Goal: Information Seeking & Learning: Understand process/instructions

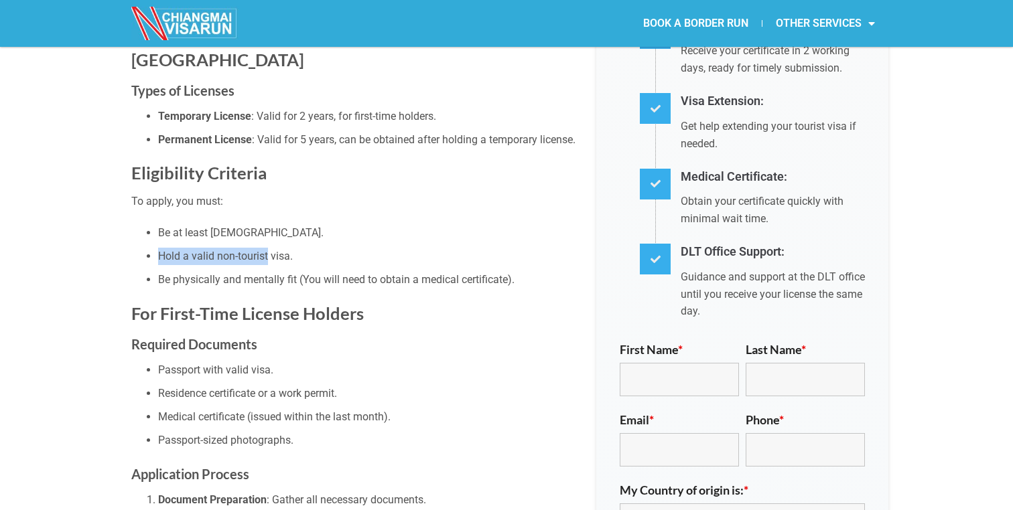
drag, startPoint x: 161, startPoint y: 236, endPoint x: 268, endPoint y: 238, distance: 106.5
click at [268, 248] on li "Hold a valid non-tourist visa." at bounding box center [367, 256] width 418 height 17
click at [271, 248] on li "Hold a valid non-tourist visa." at bounding box center [367, 256] width 418 height 17
drag, startPoint x: 283, startPoint y: 236, endPoint x: 197, endPoint y: 236, distance: 86.4
click at [197, 248] on li "Hold a valid non-tourist visa." at bounding box center [367, 256] width 418 height 17
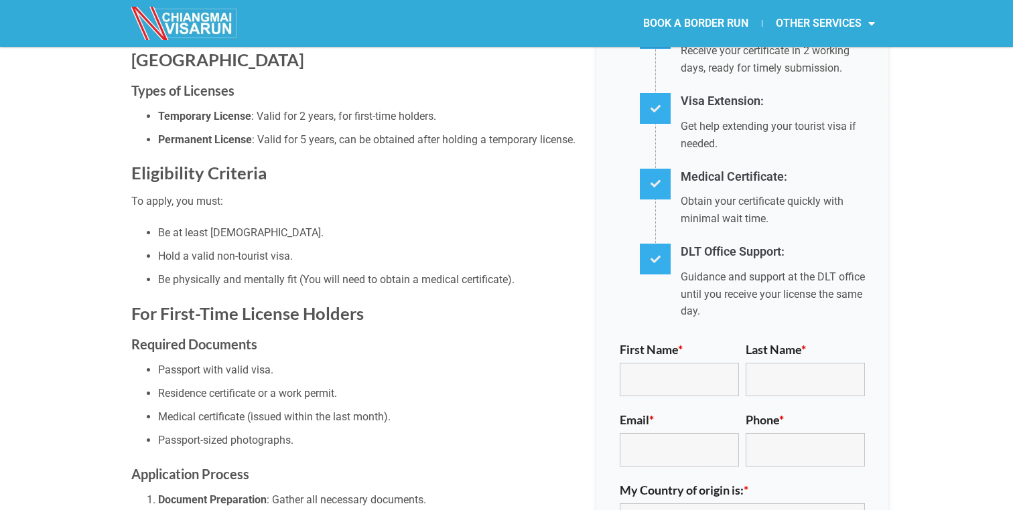
click at [176, 248] on li "Hold a valid non-tourist visa." at bounding box center [367, 256] width 418 height 17
drag, startPoint x: 216, startPoint y: 237, endPoint x: 286, endPoint y: 235, distance: 69.7
click at [286, 248] on li "Hold a valid non-tourist visa." at bounding box center [367, 256] width 418 height 17
drag, startPoint x: 167, startPoint y: 261, endPoint x: 304, endPoint y: 261, distance: 137.3
click at [301, 271] on li "Be physically and mentally fit (You will need to obtain a medical certificate)." at bounding box center [367, 279] width 418 height 17
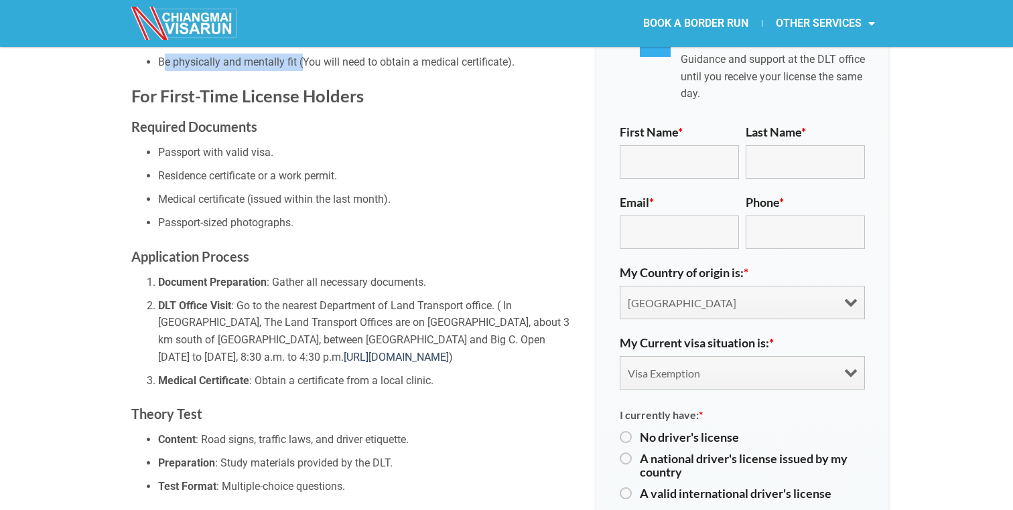
scroll to position [707, 0]
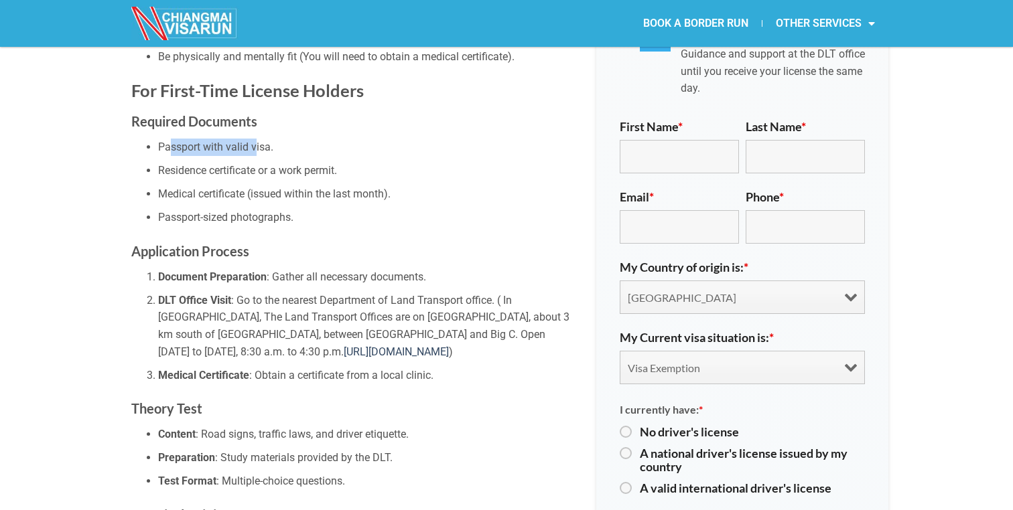
drag, startPoint x: 170, startPoint y: 123, endPoint x: 256, endPoint y: 123, distance: 85.7
click at [256, 139] on li "Passport with valid visa." at bounding box center [367, 147] width 418 height 17
drag, startPoint x: 172, startPoint y: 144, endPoint x: 327, endPoint y: 148, distance: 155.4
click at [327, 162] on li "Residence certificate or a work permit." at bounding box center [367, 170] width 418 height 17
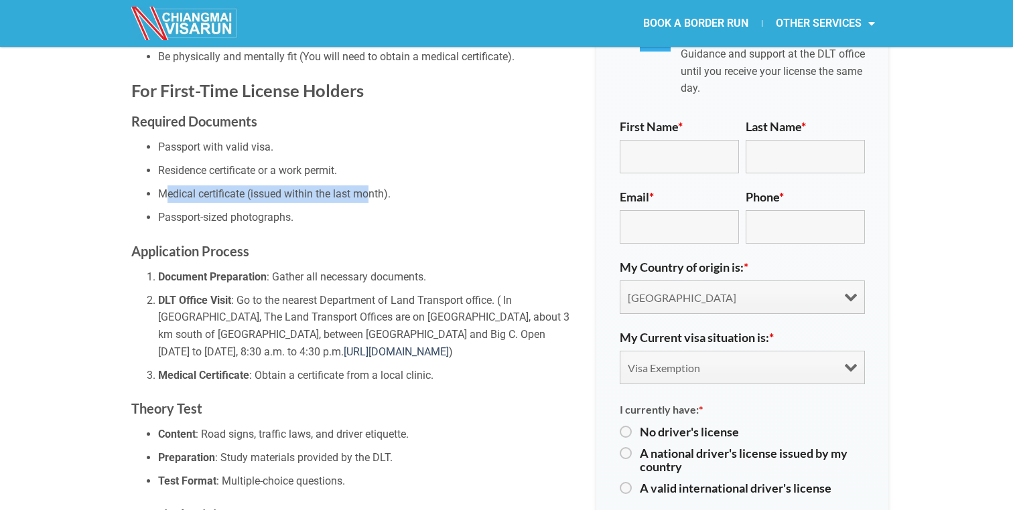
drag, startPoint x: 163, startPoint y: 171, endPoint x: 369, endPoint y: 169, distance: 205.6
click at [369, 185] on li "Medical certificate (issued within the last month)." at bounding box center [367, 193] width 418 height 17
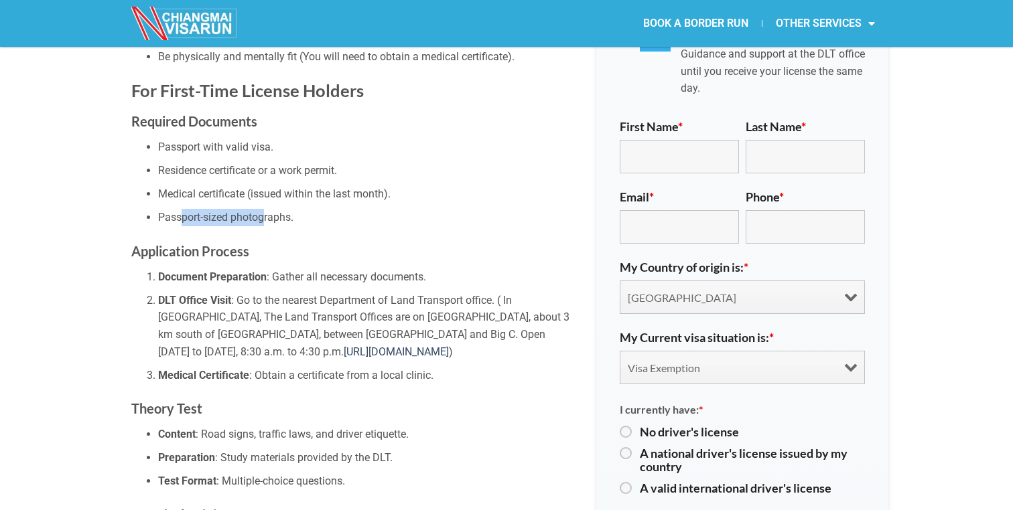
drag, startPoint x: 180, startPoint y: 193, endPoint x: 266, endPoint y: 194, distance: 85.7
click at [266, 209] on li "Passport-sized photographs." at bounding box center [367, 217] width 418 height 17
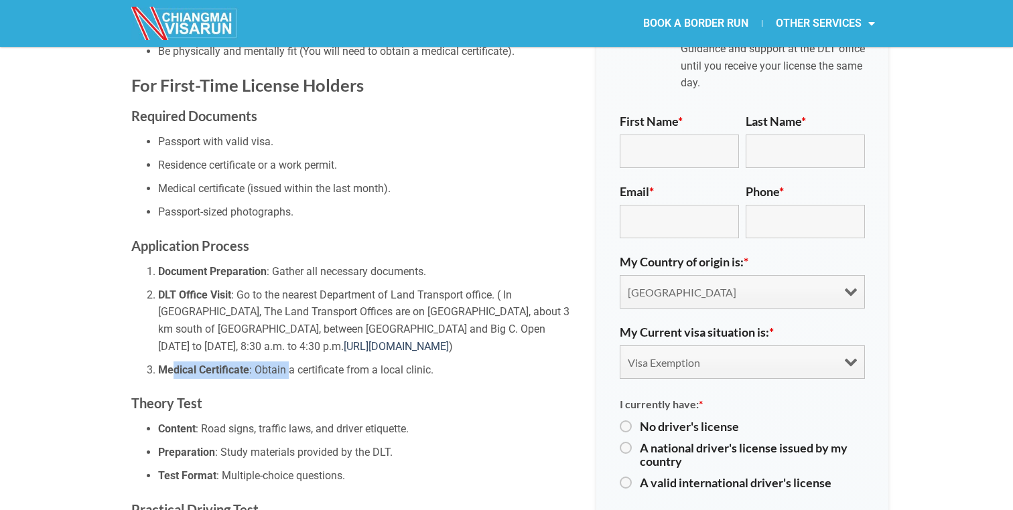
drag, startPoint x: 170, startPoint y: 340, endPoint x: 289, endPoint y: 343, distance: 118.6
click at [289, 362] on li "Medical Certificate : Obtain a certificate from a local clinic." at bounding box center [367, 370] width 418 height 17
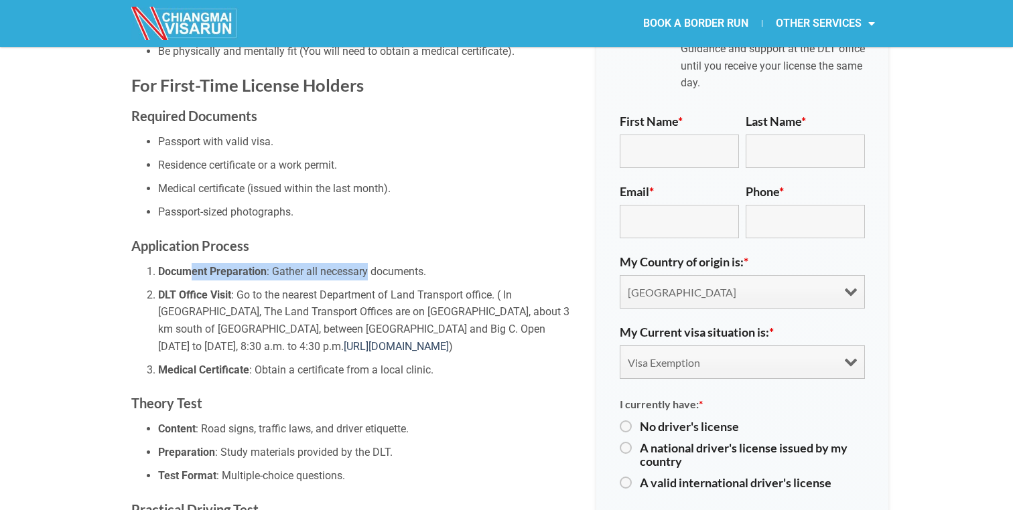
drag, startPoint x: 188, startPoint y: 247, endPoint x: 366, endPoint y: 246, distance: 177.5
click at [366, 263] on li "Document Preparation : Gather all necessary documents." at bounding box center [367, 271] width 418 height 17
click at [220, 289] on strong "DLT Office Visit" at bounding box center [194, 295] width 73 height 13
drag, startPoint x: 235, startPoint y: 275, endPoint x: 293, endPoint y: 275, distance: 58.3
click at [293, 287] on li "DLT Office Visit : Go to the nearest Department of Land Transport office. ( In …" at bounding box center [367, 321] width 418 height 68
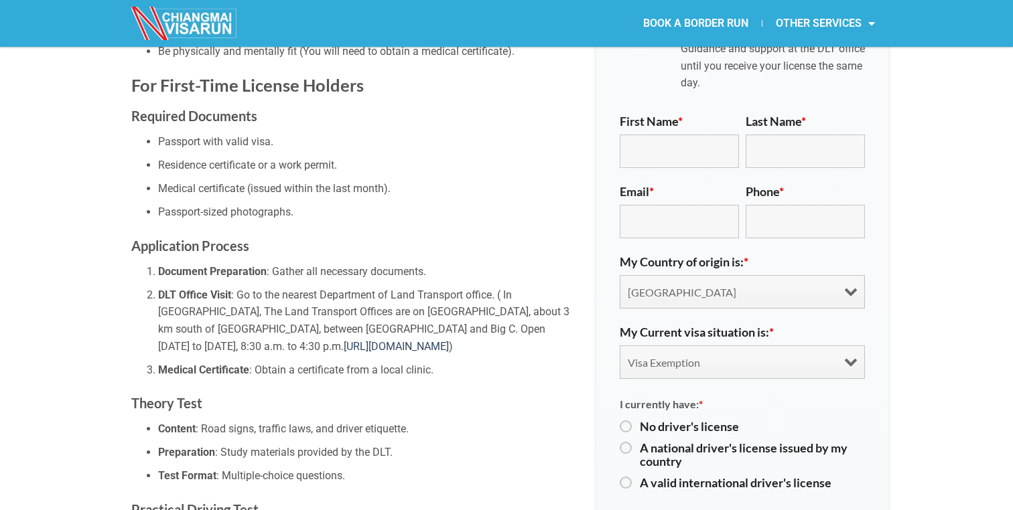
click at [323, 287] on li "DLT Office Visit : Go to the nearest Department of Land Transport office. ( In …" at bounding box center [367, 321] width 418 height 68
drag, startPoint x: 324, startPoint y: 273, endPoint x: 496, endPoint y: 271, distance: 171.4
click at [496, 287] on li "DLT Office Visit : Go to the nearest Department of Land Transport office. ( In …" at bounding box center [367, 321] width 418 height 68
copy li "Department of Land Transport office."
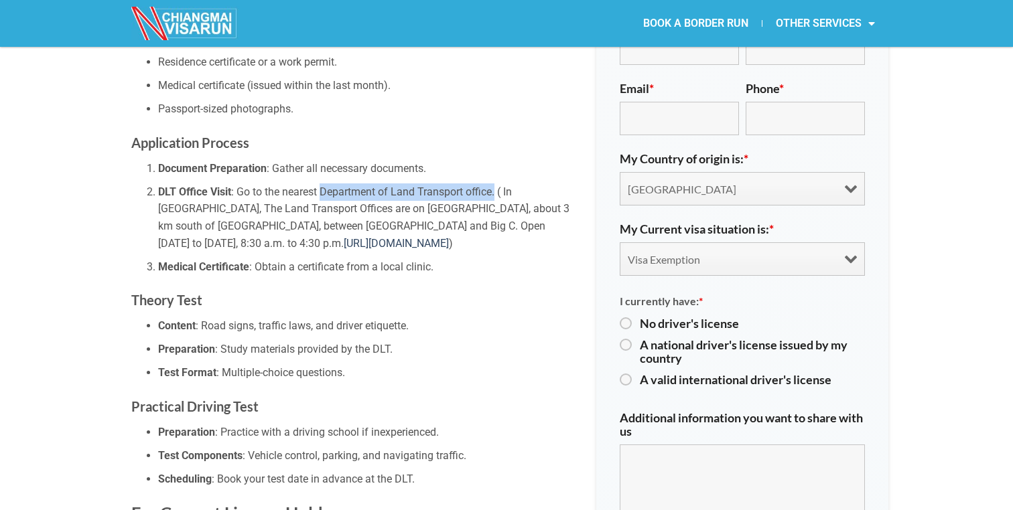
scroll to position [820, 0]
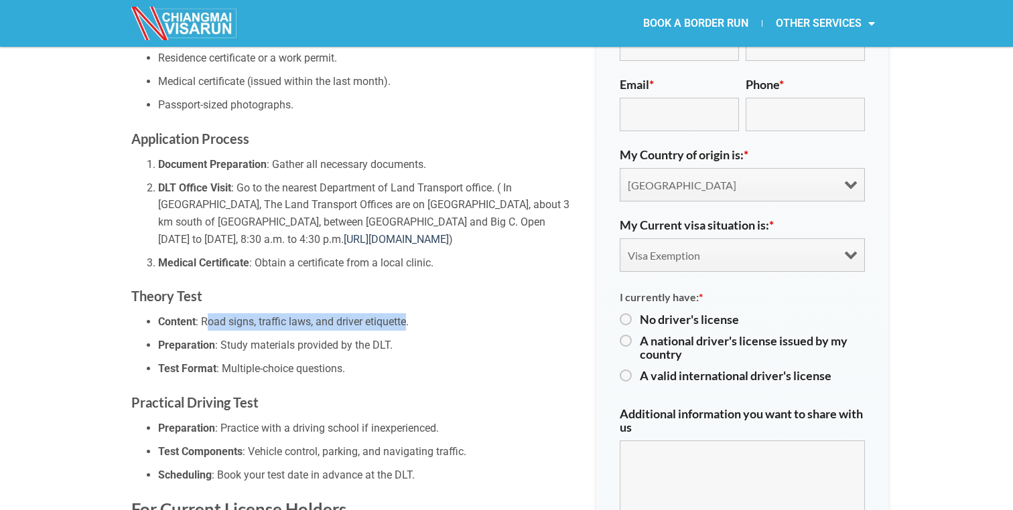
drag, startPoint x: 205, startPoint y: 297, endPoint x: 407, endPoint y: 299, distance: 202.2
click at [407, 313] on li "Content : Road signs, traffic laws, and driver etiquette." at bounding box center [367, 321] width 418 height 17
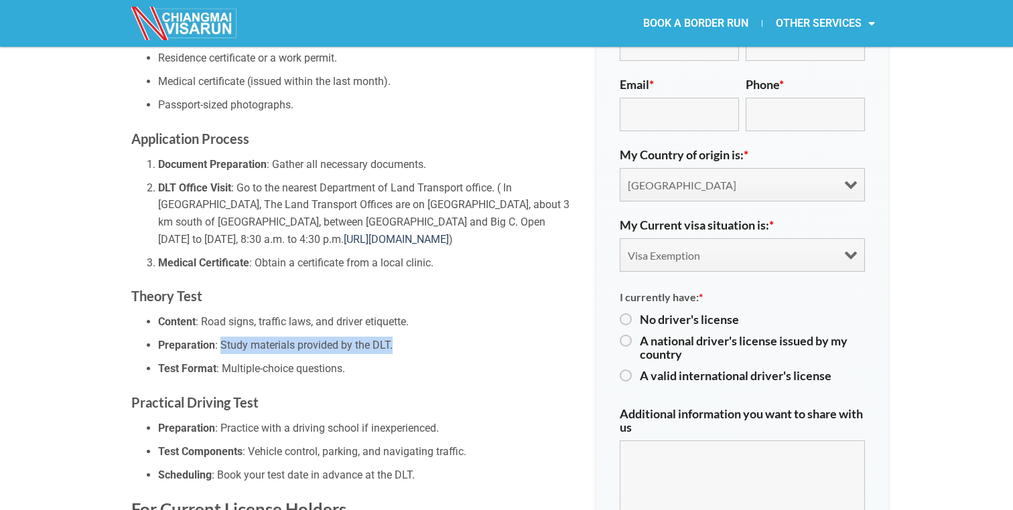
drag, startPoint x: 220, startPoint y: 315, endPoint x: 395, endPoint y: 319, distance: 174.8
click at [395, 337] on li "Preparation : Study materials provided by the DLT." at bounding box center [367, 345] width 418 height 17
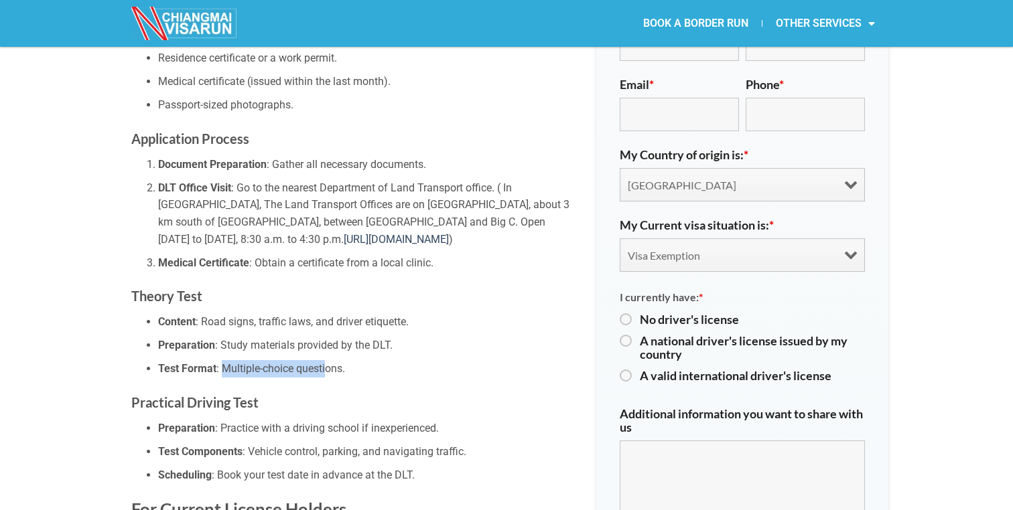
drag, startPoint x: 222, startPoint y: 347, endPoint x: 326, endPoint y: 348, distance: 103.8
click at [326, 360] on li "Test Format : Multiple-choice questions." at bounding box center [367, 368] width 418 height 17
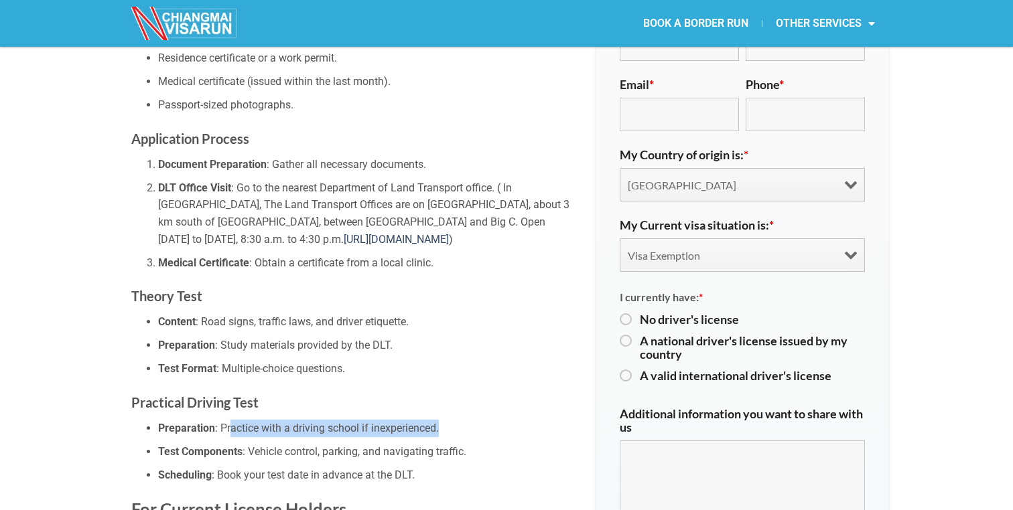
drag, startPoint x: 231, startPoint y: 408, endPoint x: 446, endPoint y: 406, distance: 215.0
click at [446, 420] on li "Preparation : Practice with a driving school if inexperienced." at bounding box center [367, 428] width 418 height 17
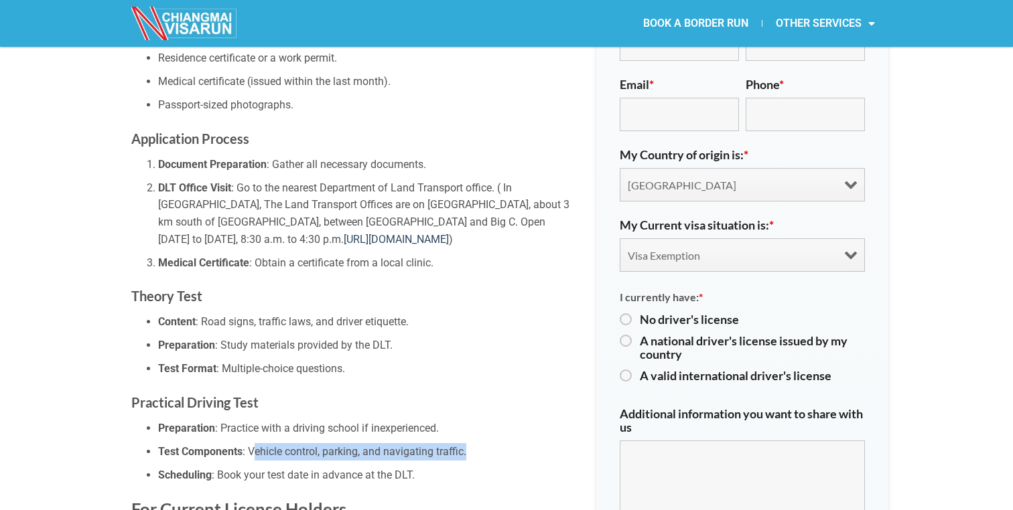
drag, startPoint x: 252, startPoint y: 429, endPoint x: 465, endPoint y: 428, distance: 213.6
click at [465, 443] on li "Test Components : Vehicle control, parking, and navigating traffic." at bounding box center [367, 451] width 418 height 17
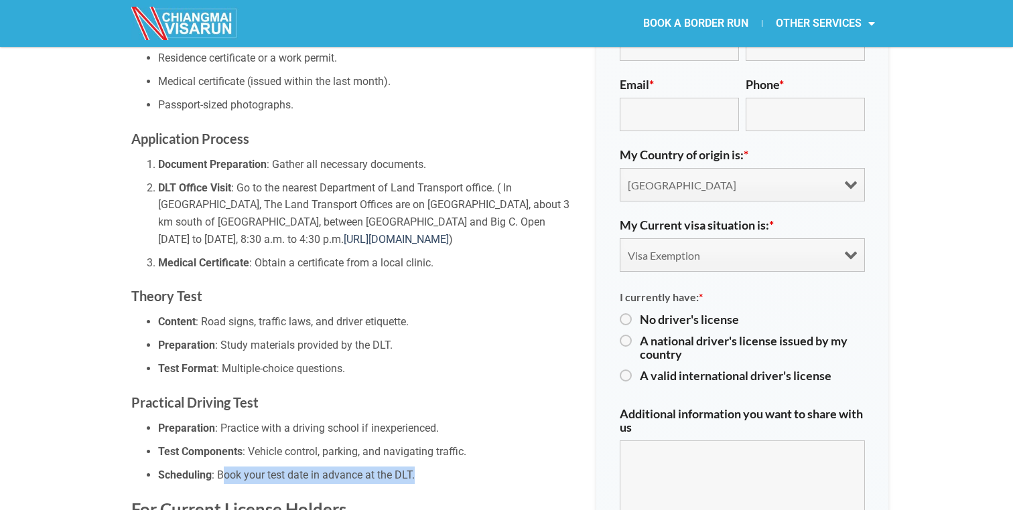
drag, startPoint x: 225, startPoint y: 451, endPoint x: 459, endPoint y: 453, distance: 234.4
click at [459, 467] on li "Scheduling : Book your test date in advance at the DLT." at bounding box center [367, 475] width 418 height 17
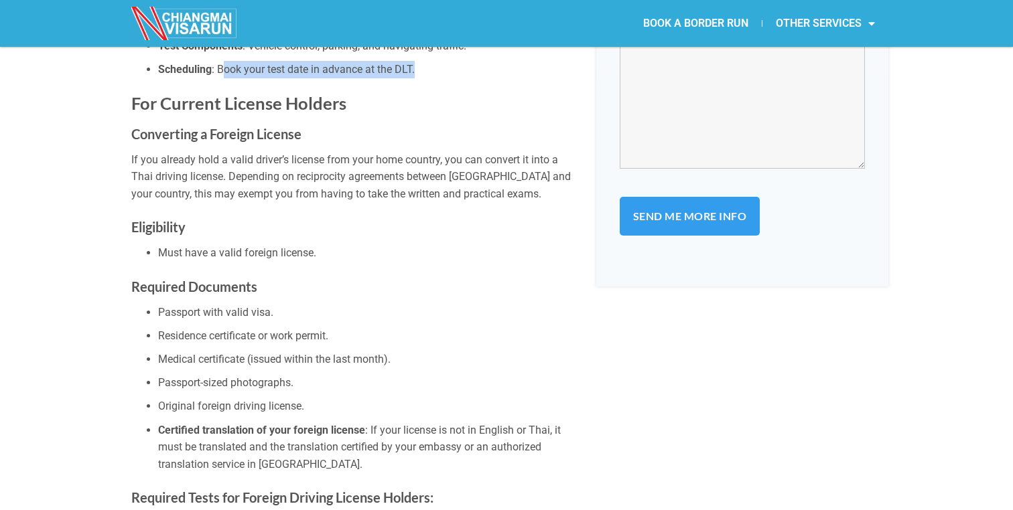
scroll to position [1252, 0]
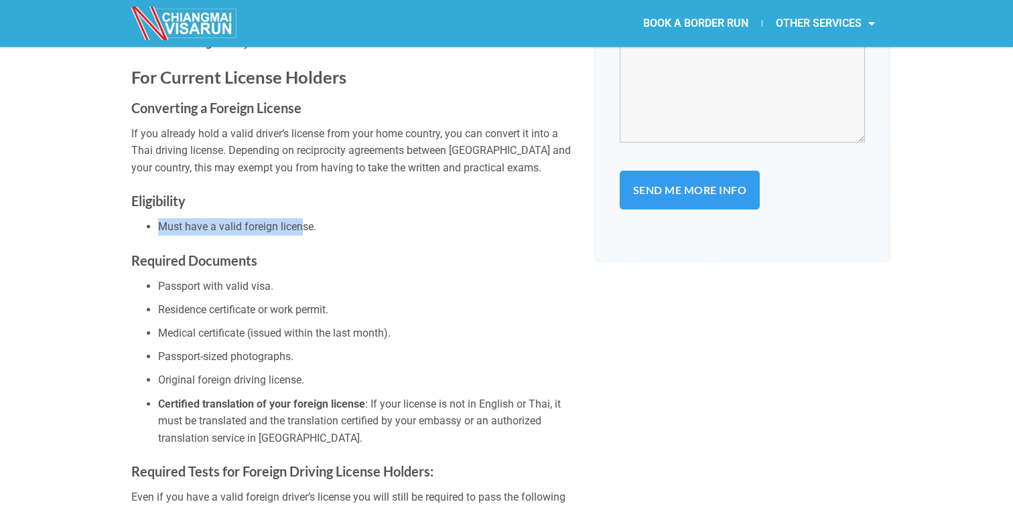
drag, startPoint x: 160, startPoint y: 204, endPoint x: 303, endPoint y: 206, distance: 143.3
click at [303, 218] on li "Must have a valid foreign license." at bounding box center [367, 226] width 418 height 17
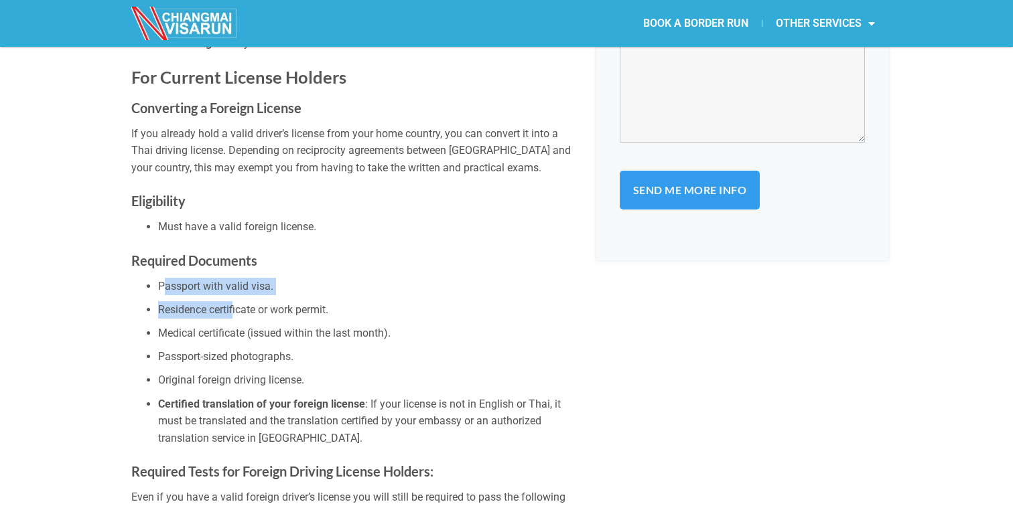
drag, startPoint x: 163, startPoint y: 268, endPoint x: 233, endPoint y: 293, distance: 74.1
click at [233, 293] on ul "Passport with valid visa. Residence certificate or work permit. Medical certifi…" at bounding box center [353, 362] width 445 height 169
click at [325, 301] on li "Residence certificate or work permit." at bounding box center [367, 309] width 418 height 17
drag, startPoint x: 163, startPoint y: 312, endPoint x: 242, endPoint y: 313, distance: 79.0
click at [242, 325] on li "Medical certificate (issued within the last month)." at bounding box center [367, 333] width 418 height 17
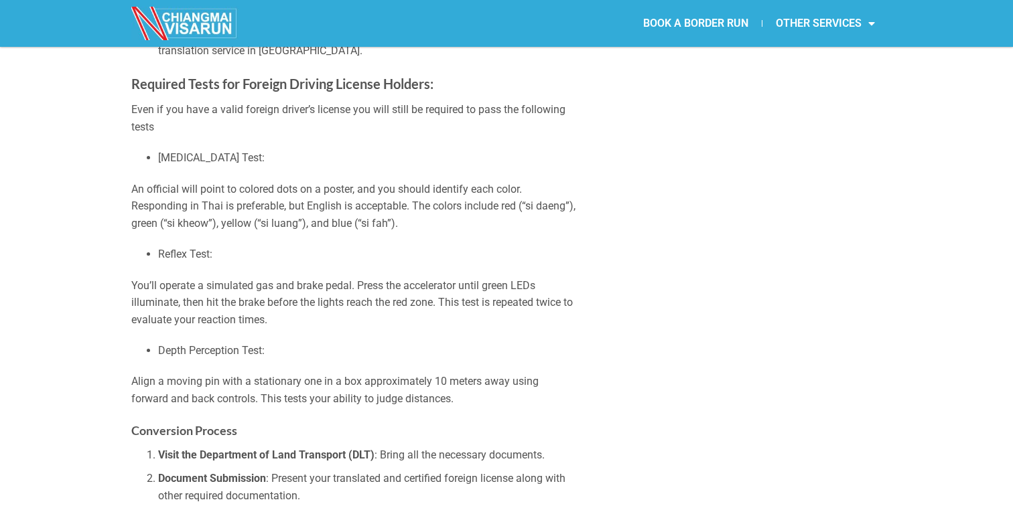
scroll to position [1673, 0]
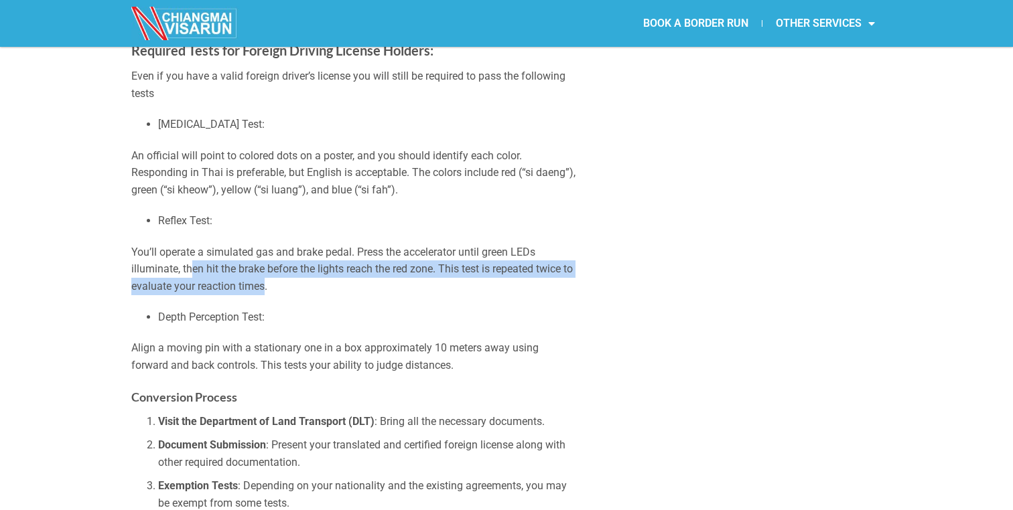
drag, startPoint x: 279, startPoint y: 261, endPoint x: 188, endPoint y: 239, distance: 93.7
click at [188, 244] on p "You’ll operate a simulated gas and brake pedal. Press the accelerator until gre…" at bounding box center [353, 270] width 445 height 52
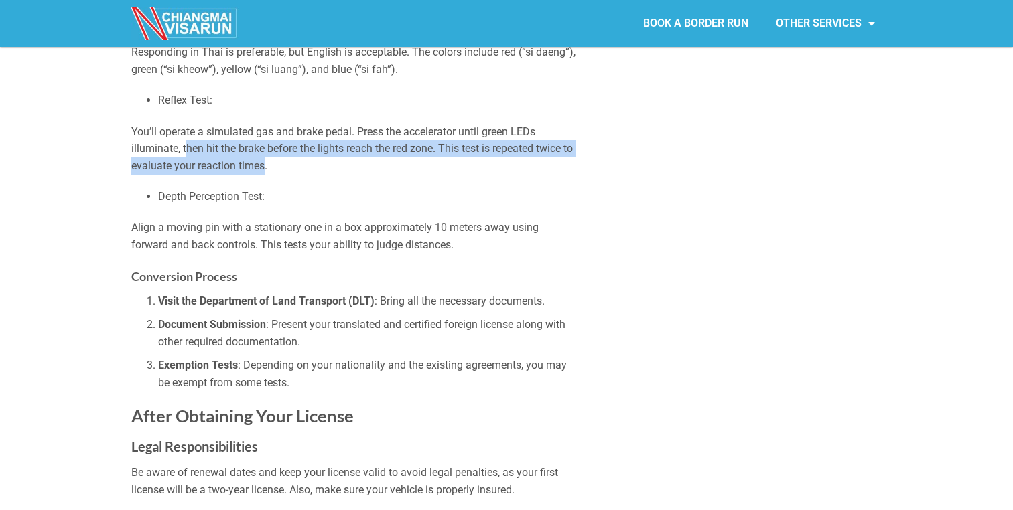
scroll to position [1794, 0]
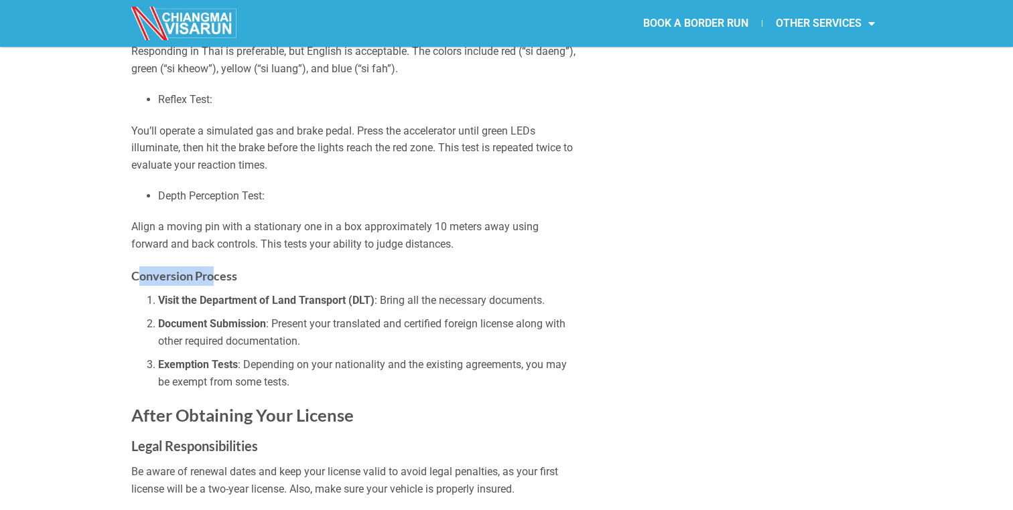
drag, startPoint x: 138, startPoint y: 253, endPoint x: 219, endPoint y: 256, distance: 81.1
click at [217, 267] on h4 "Conversion Process" at bounding box center [353, 276] width 445 height 19
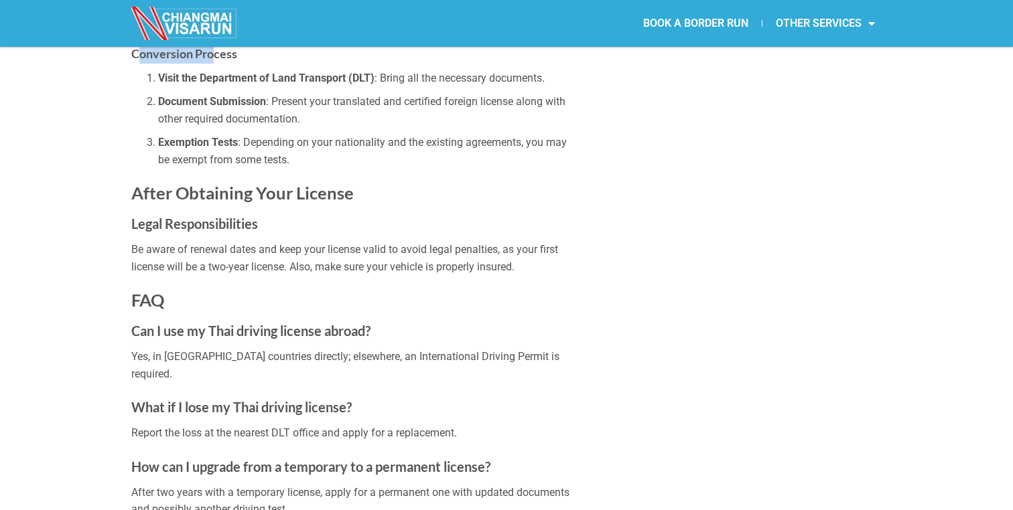
scroll to position [2044, 0]
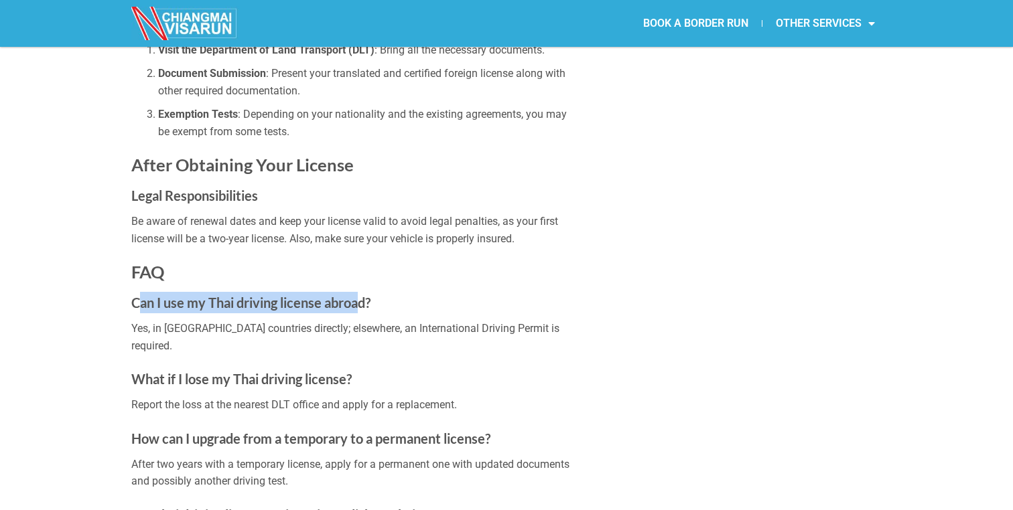
drag, startPoint x: 143, startPoint y: 280, endPoint x: 364, endPoint y: 285, distance: 221.0
click at [363, 295] on strong "Can I use my Thai driving license abroad?" at bounding box center [250, 303] width 239 height 16
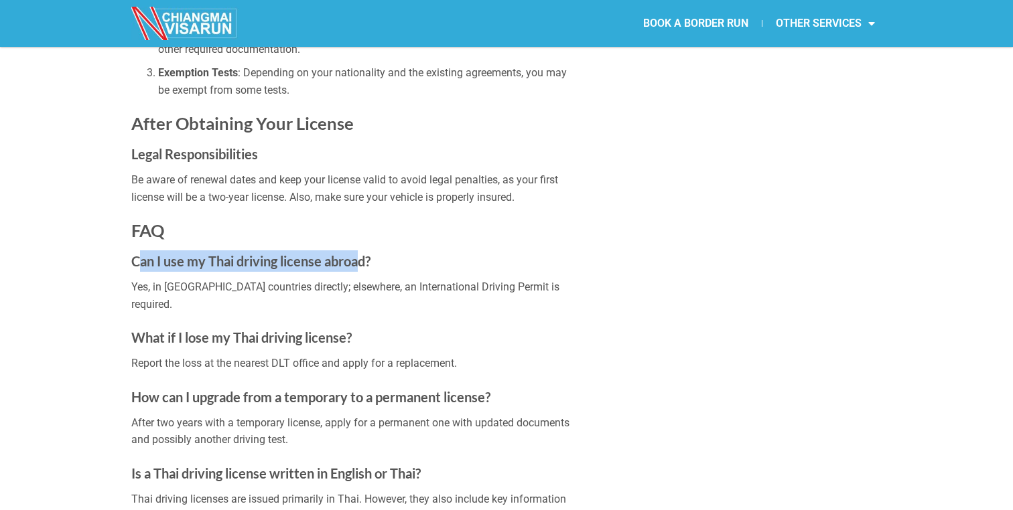
scroll to position [2098, 0]
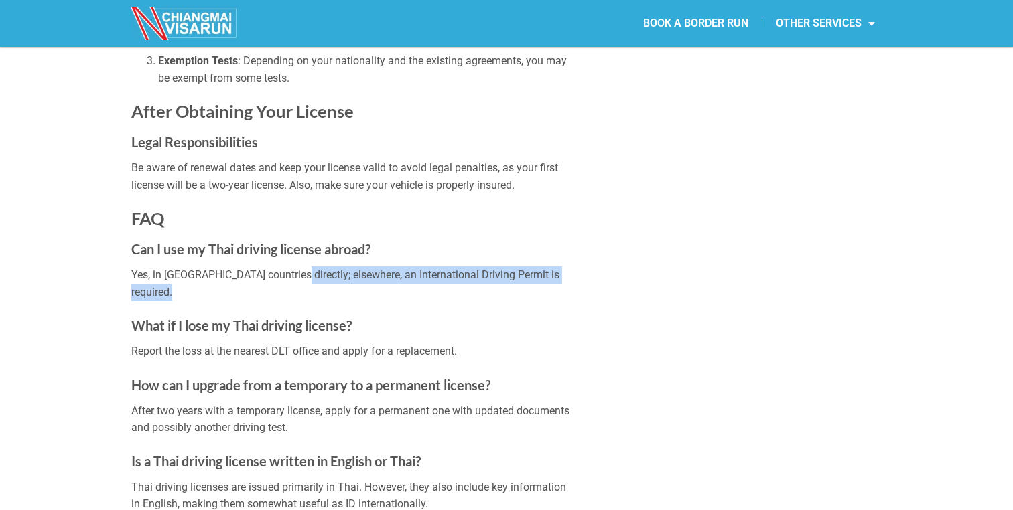
drag, startPoint x: 293, startPoint y: 251, endPoint x: 514, endPoint y: 265, distance: 220.7
click at [514, 267] on p "Yes, in [GEOGRAPHIC_DATA] countries directly; elsewhere, an International Drivi…" at bounding box center [353, 284] width 445 height 34
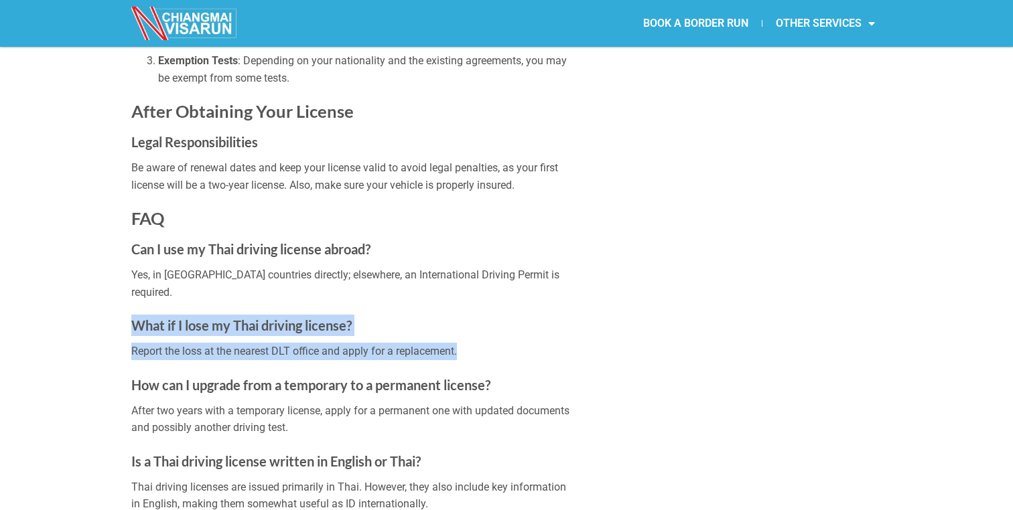
drag, startPoint x: 137, startPoint y: 285, endPoint x: 458, endPoint y: 309, distance: 322.3
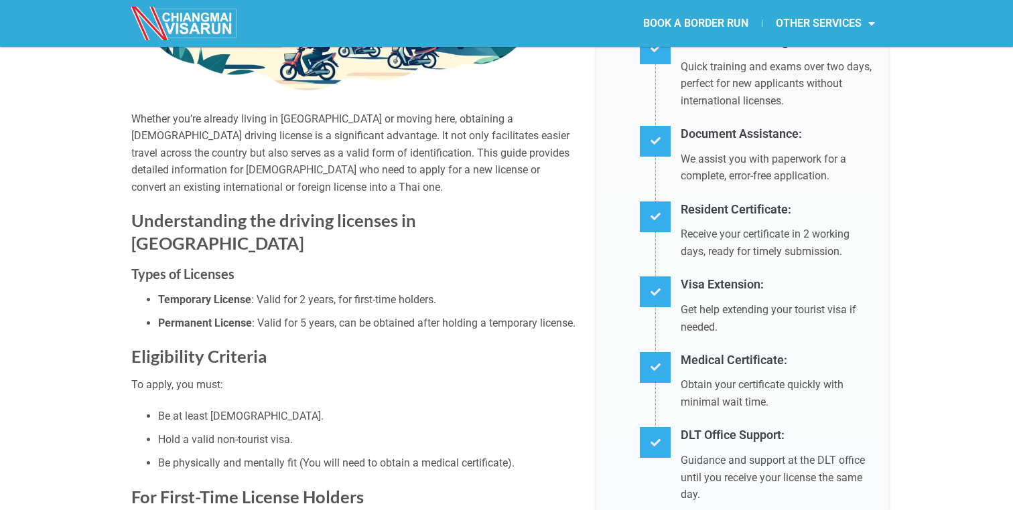
scroll to position [0, 0]
